Goal: Check status: Check status

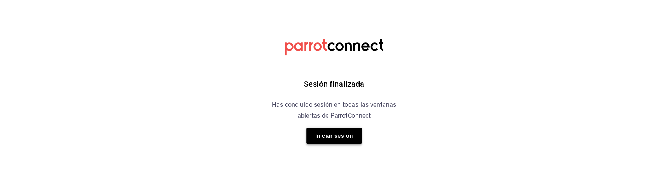
click at [342, 137] on button "Iniciar sesión" at bounding box center [334, 136] width 55 height 17
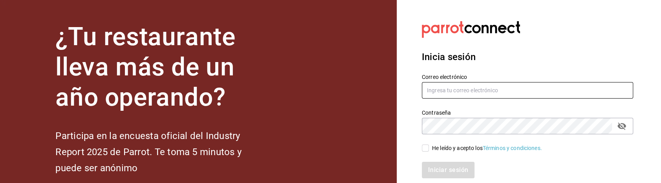
type input "[EMAIL_ADDRESS][PERSON_NAME][DOMAIN_NAME]"
click at [427, 147] on input "He leído y acepto los Términos y condiciones." at bounding box center [425, 148] width 7 height 7
checkbox input "true"
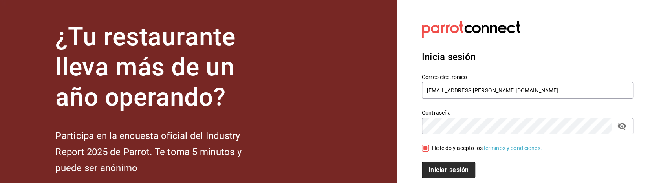
click at [443, 168] on button "Iniciar sesión" at bounding box center [448, 170] width 53 height 17
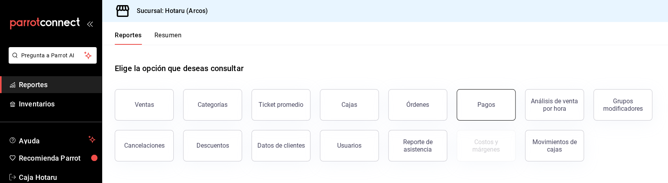
click at [480, 104] on div "Pagos" at bounding box center [487, 104] width 18 height 7
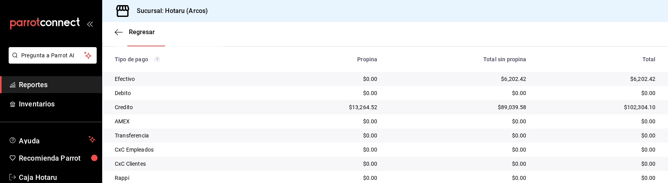
scroll to position [136, 0]
click at [387, 95] on td "$0.00" at bounding box center [458, 92] width 149 height 14
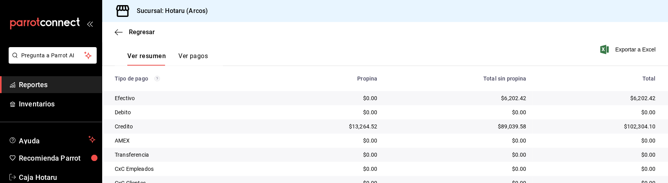
scroll to position [117, 0]
